Goal: Information Seeking & Learning: Find specific fact

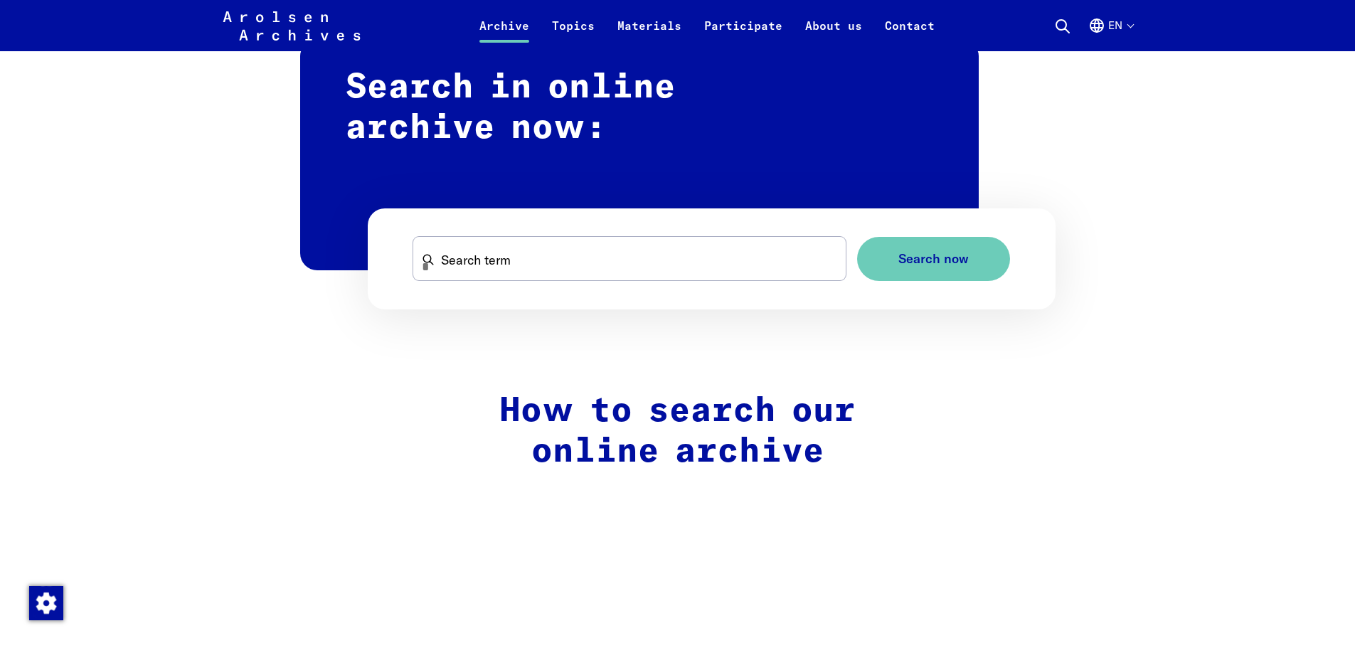
scroll to position [924, 0]
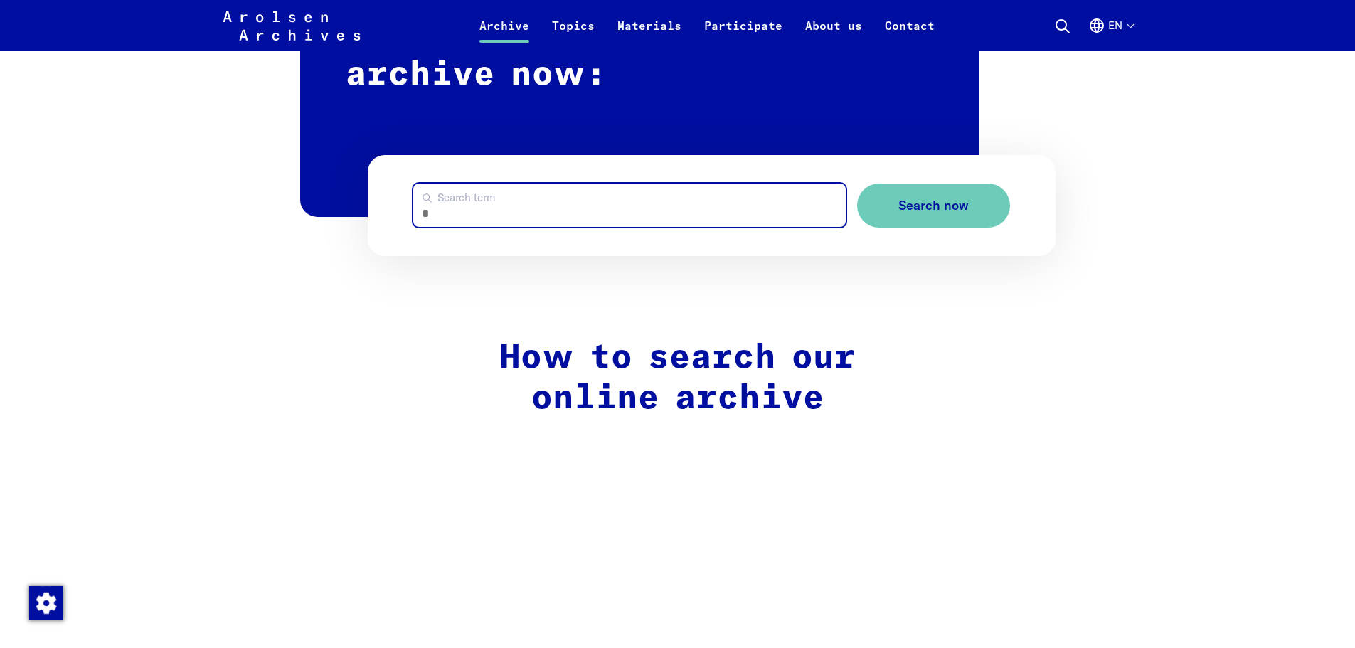
click at [545, 213] on input "Search term" at bounding box center [629, 204] width 432 height 43
type input "**********"
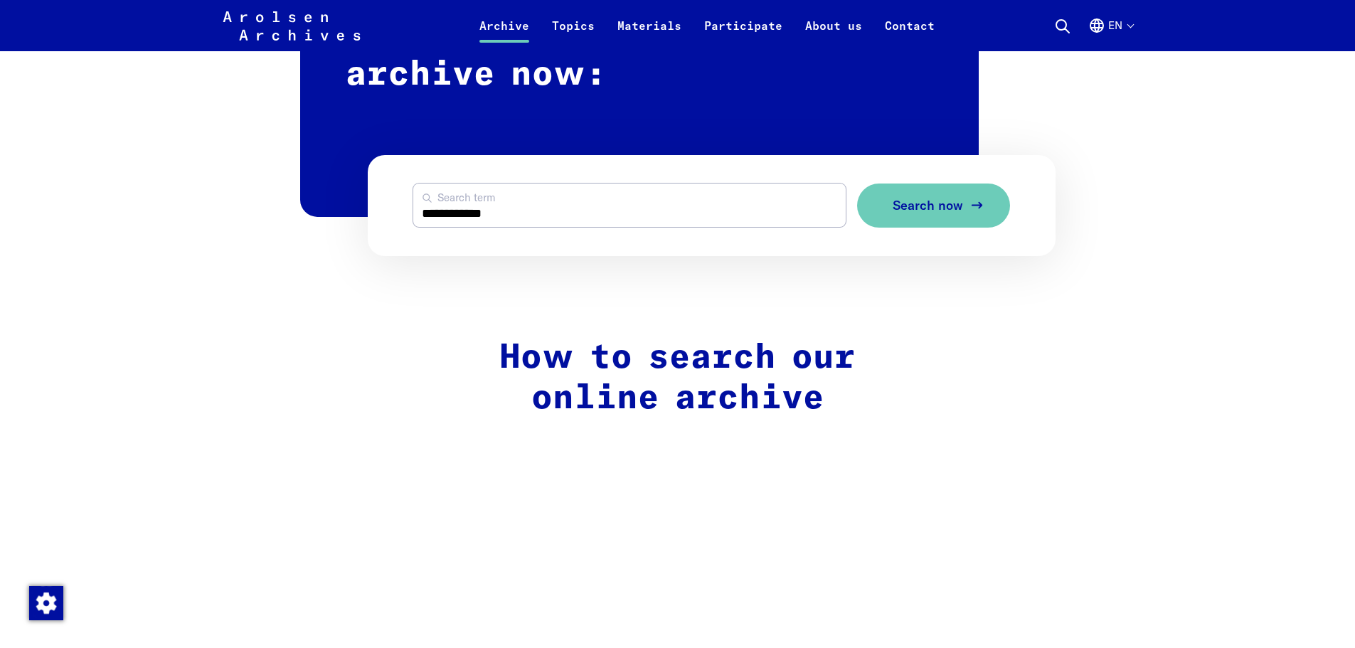
click at [918, 201] on span "Search now" at bounding box center [927, 205] width 70 height 15
click at [1126, 20] on button "en" at bounding box center [1110, 34] width 45 height 34
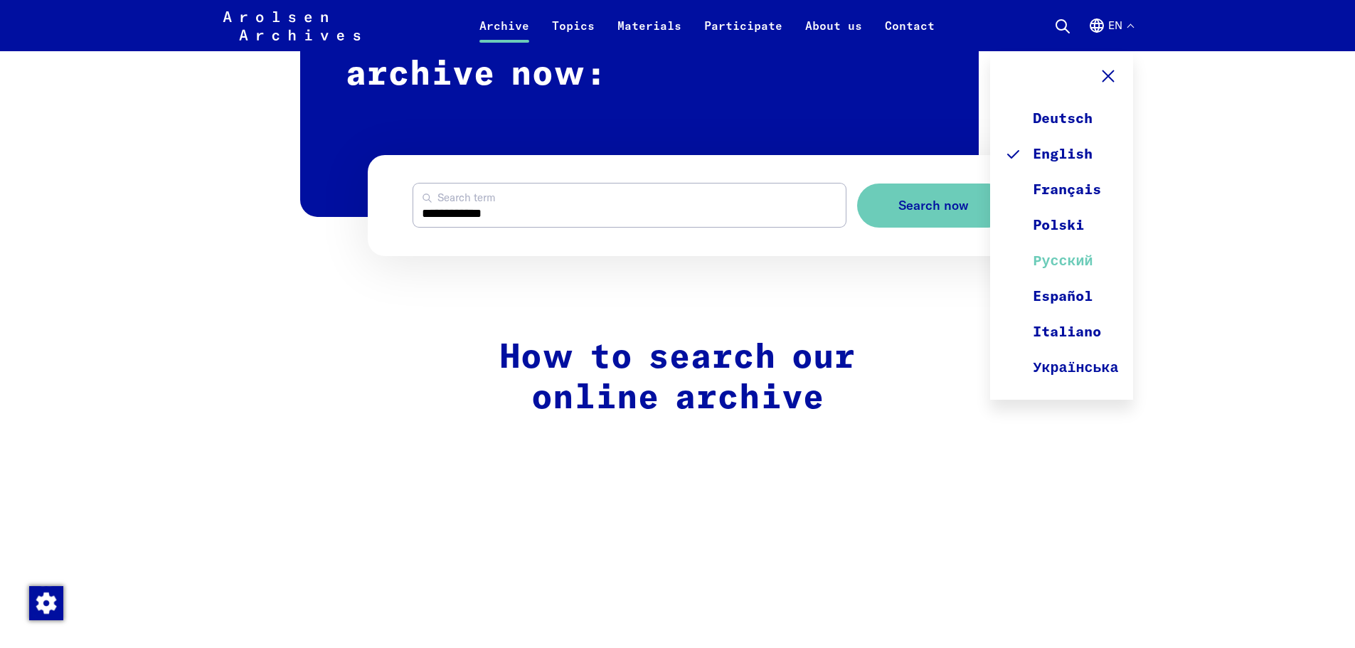
click at [1061, 257] on link "Русский" at bounding box center [1061, 261] width 114 height 36
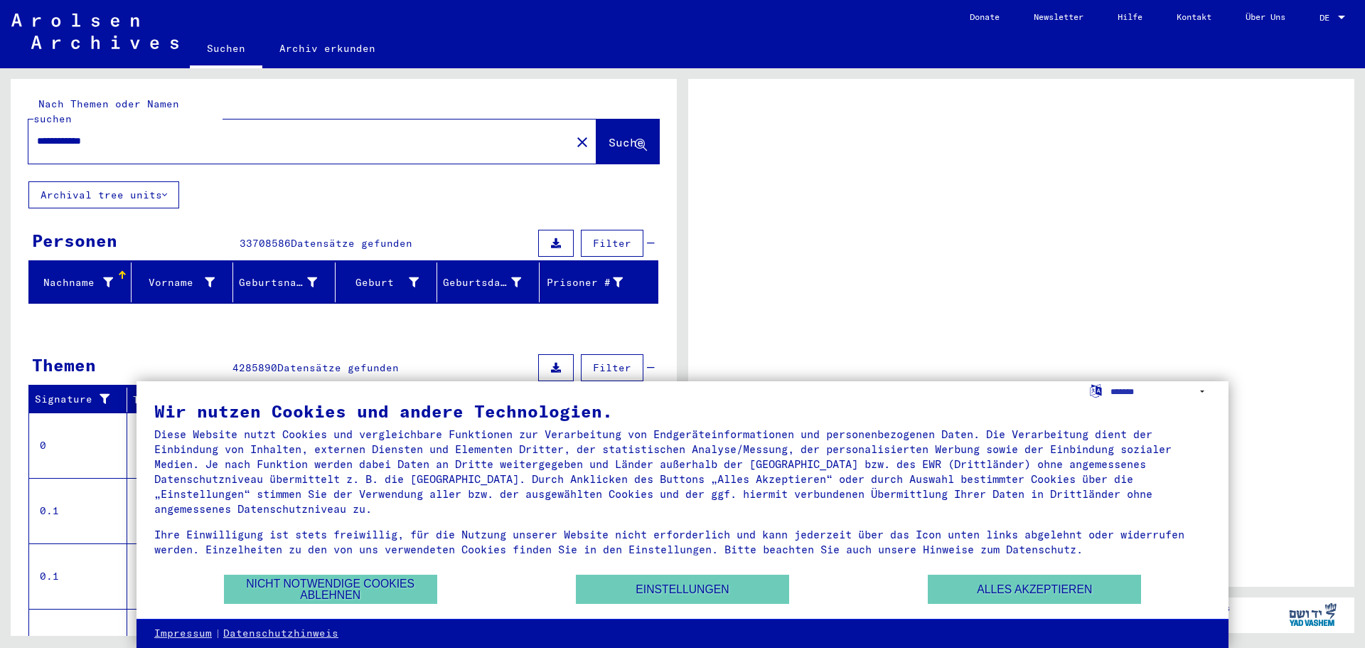
click at [1341, 13] on div at bounding box center [1341, 18] width 13 height 10
click at [1335, 11] on div "DE DE" at bounding box center [1334, 14] width 28 height 24
click at [1330, 13] on span "DE" at bounding box center [1328, 18] width 16 height 10
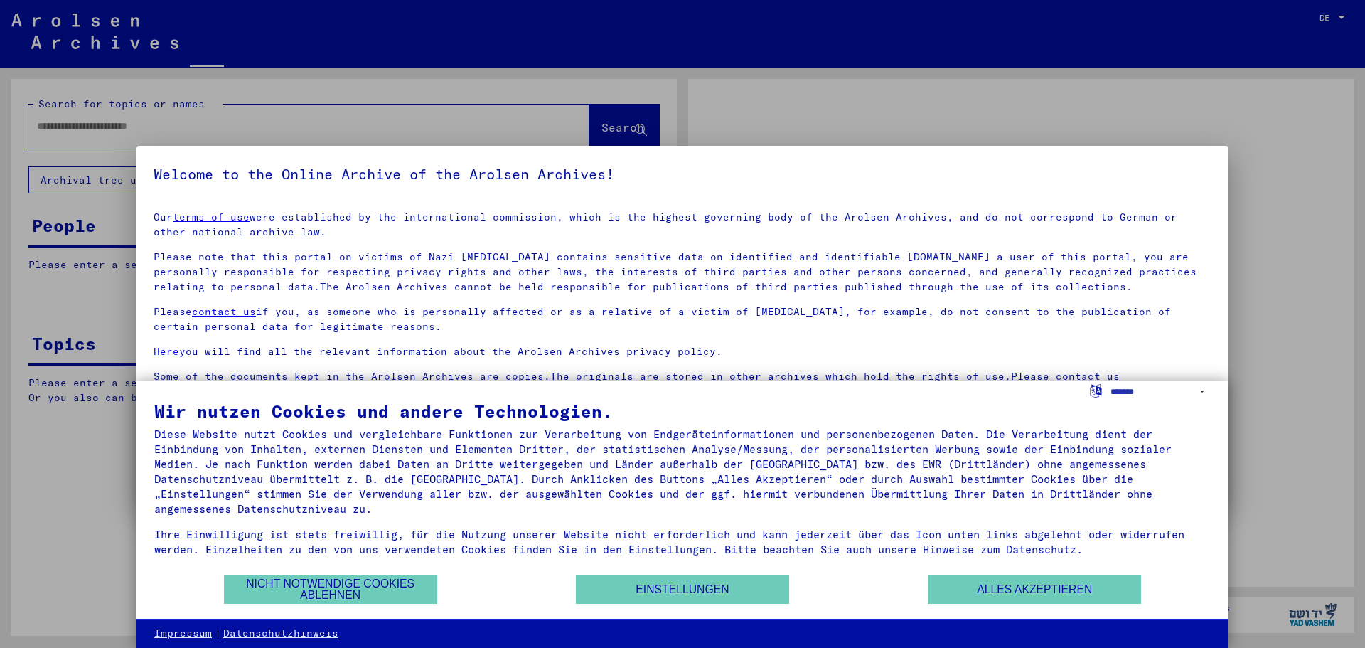
type input "**********"
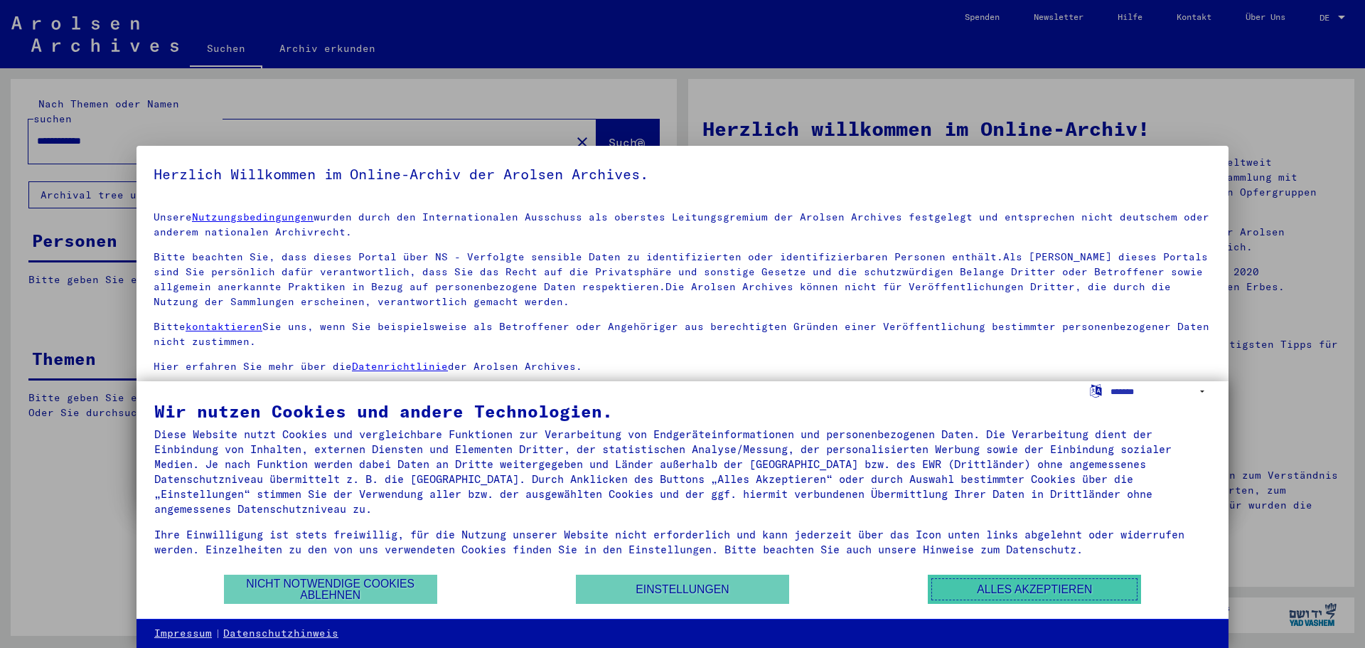
click at [1027, 586] on button "Alles akzeptieren" at bounding box center [1034, 589] width 213 height 29
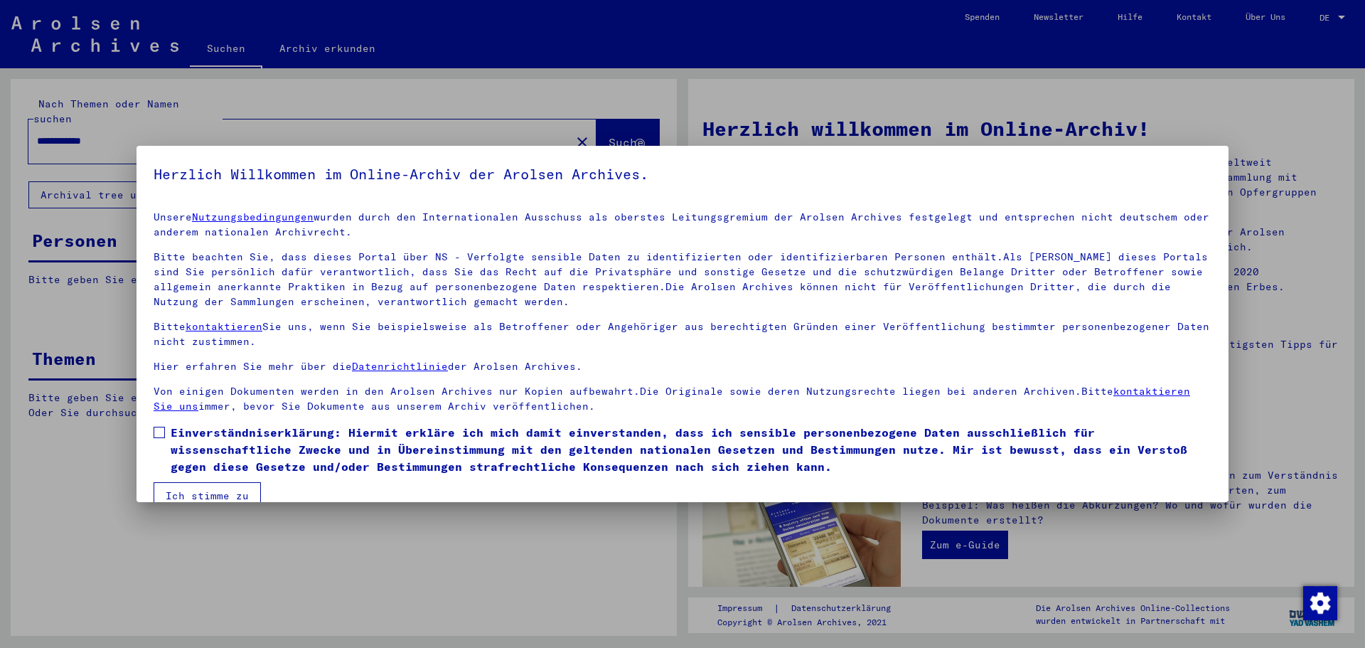
click at [1330, 15] on div at bounding box center [682, 324] width 1365 height 648
click at [1335, 12] on div at bounding box center [682, 324] width 1365 height 648
drag, startPoint x: 622, startPoint y: 390, endPoint x: 622, endPoint y: 364, distance: 26.3
click at [622, 369] on div "Unsere Nutzungsbedingungen wurden durch den Internationalen Ausschuss als obers…" at bounding box center [683, 312] width 1058 height 204
click at [558, 122] on div at bounding box center [682, 324] width 1365 height 648
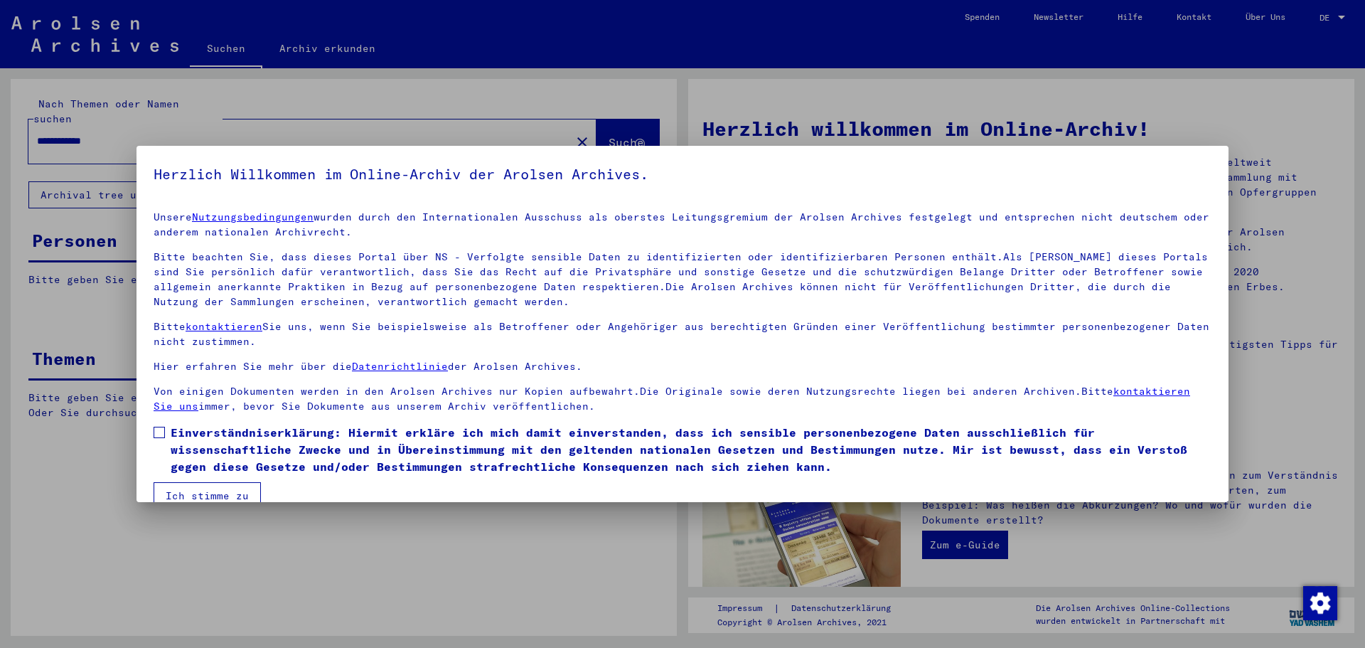
drag, startPoint x: 732, startPoint y: 230, endPoint x: 734, endPoint y: 238, distance: 8.1
click at [734, 238] on p "Unsere Nutzungsbedingungen wurden durch den Internationalen Ausschuss als obers…" at bounding box center [683, 225] width 1058 height 30
click at [1276, 16] on div at bounding box center [682, 324] width 1365 height 648
